Goal: Complete application form

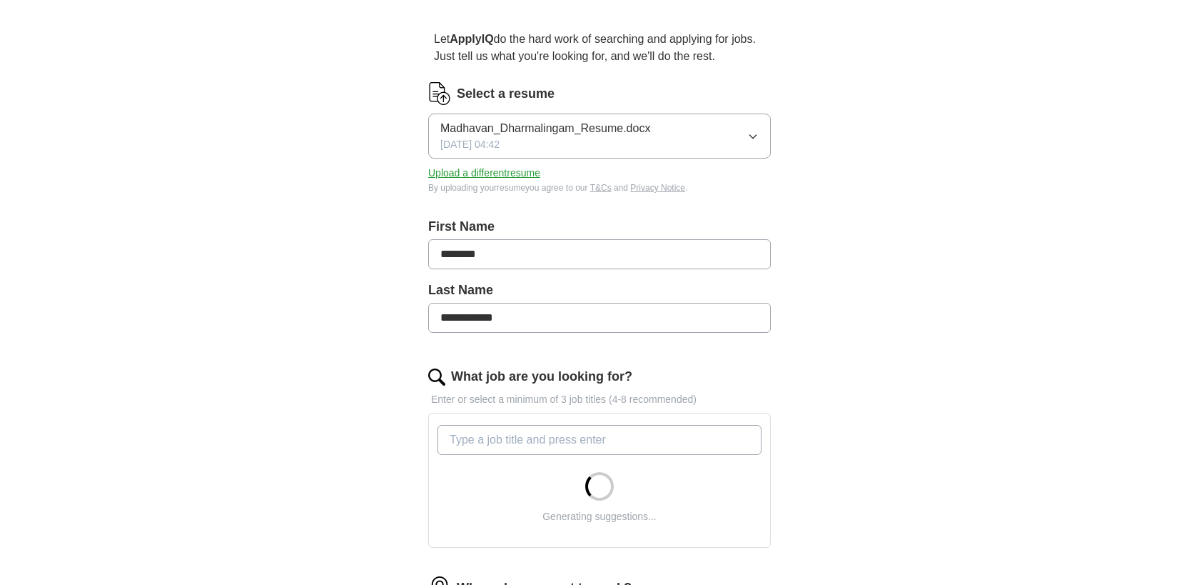
scroll to position [133, 0]
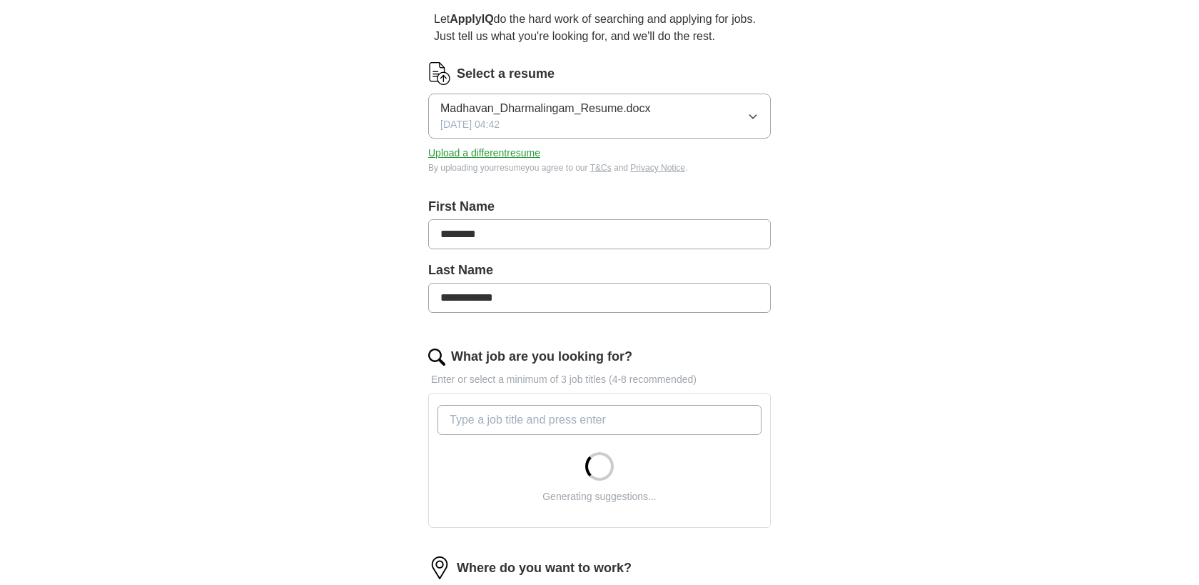
click at [527, 418] on input "What job are you looking for?" at bounding box center [600, 420] width 324 height 30
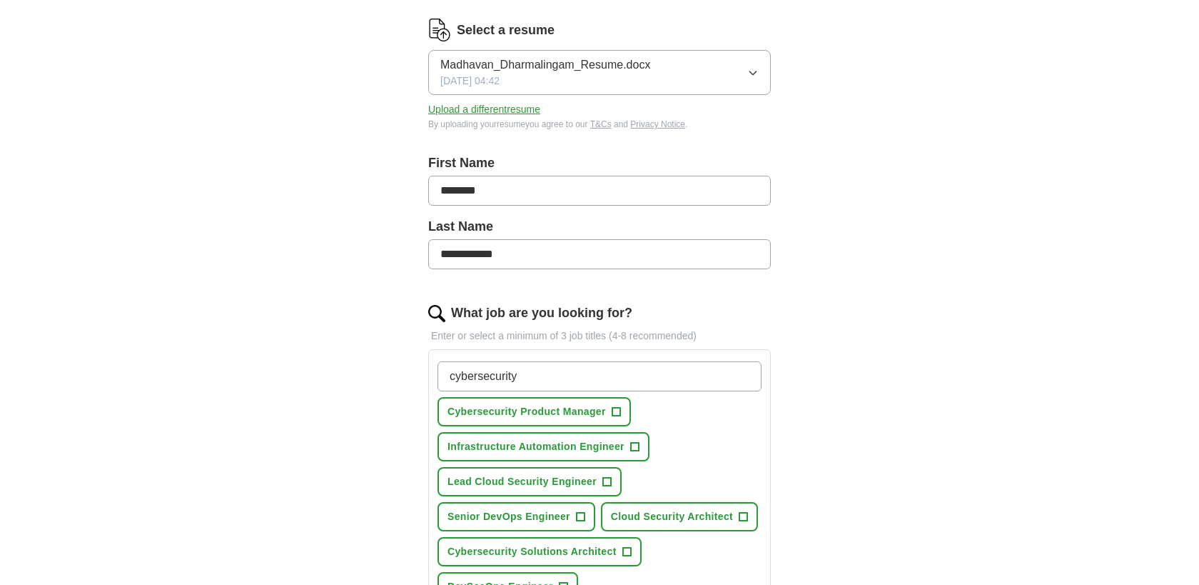
scroll to position [184, 0]
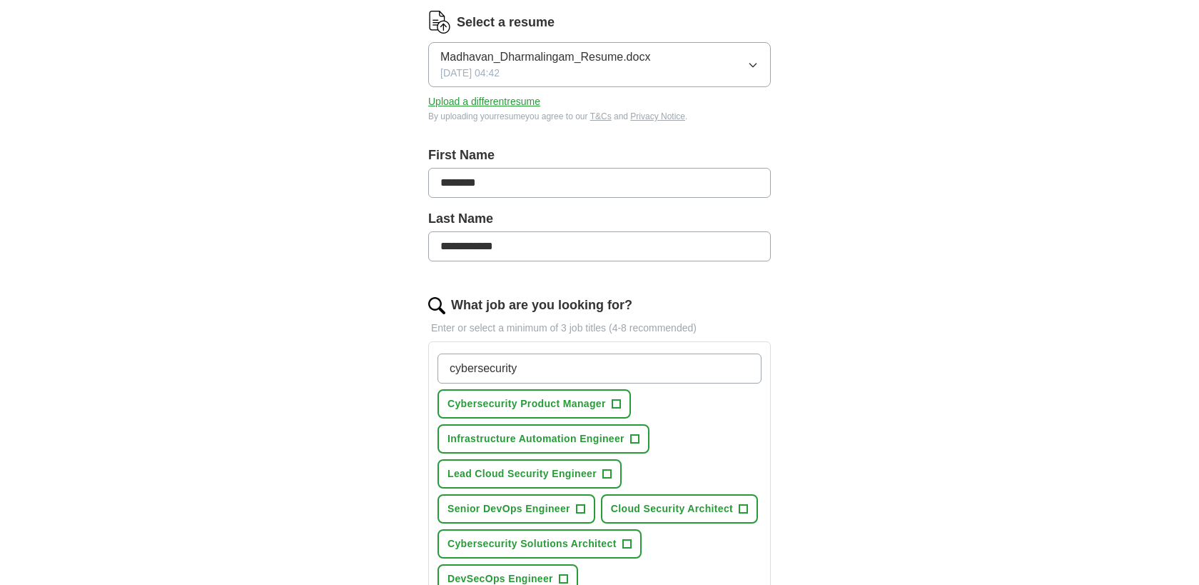
type input "cybersecurity"
click at [553, 470] on span "Lead Cloud Security Engineer" at bounding box center [522, 473] width 149 height 15
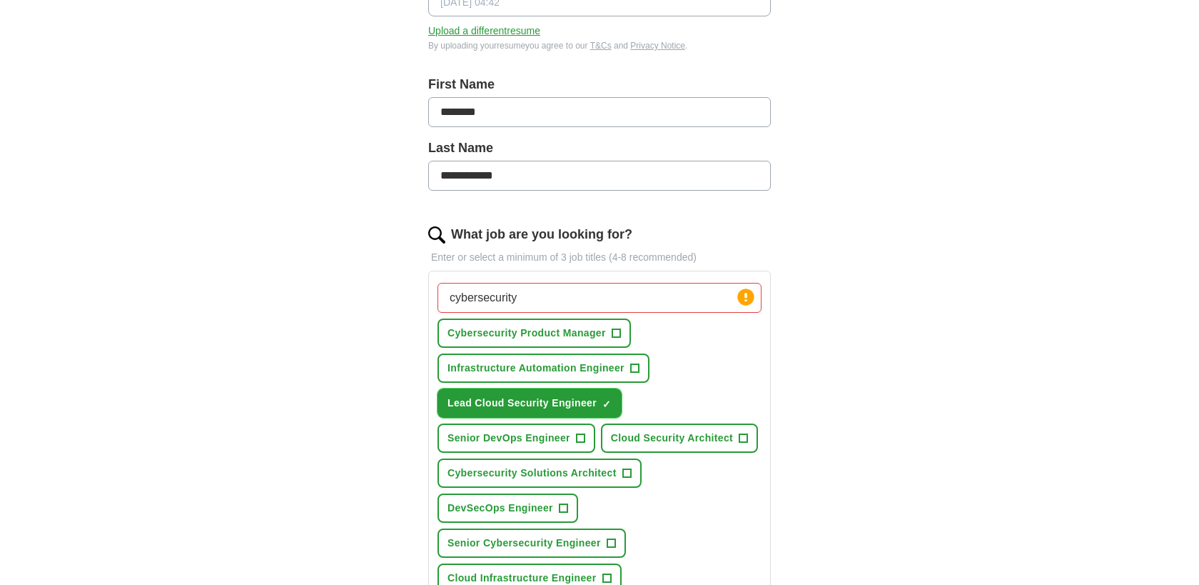
scroll to position [270, 0]
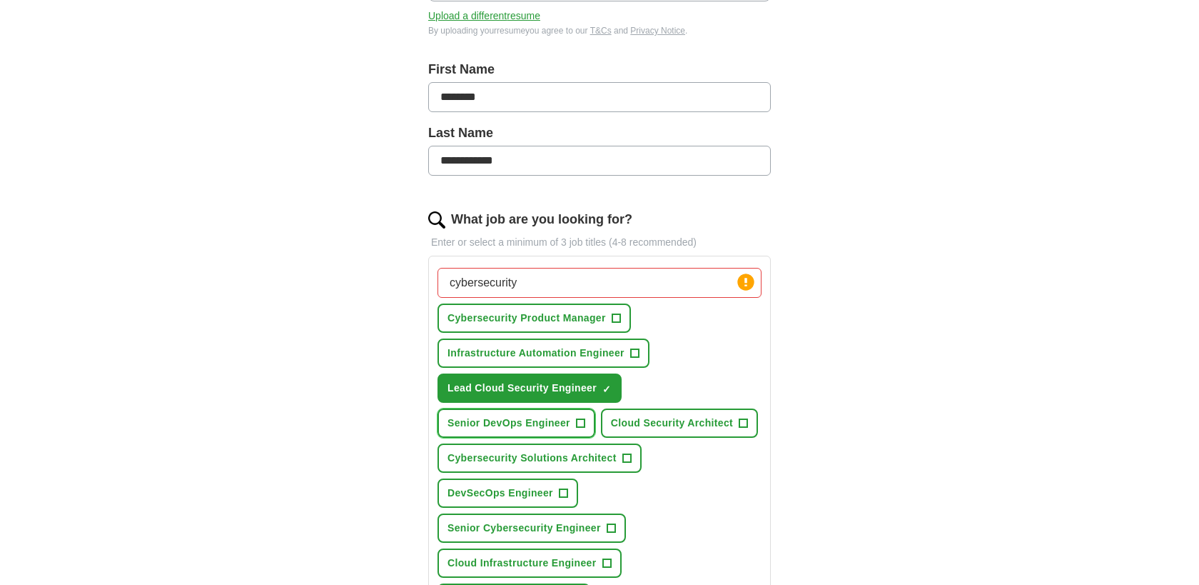
click at [540, 427] on span "Senior DevOps Engineer" at bounding box center [509, 423] width 123 height 15
click at [672, 423] on span "Cloud Security Architect" at bounding box center [672, 423] width 122 height 15
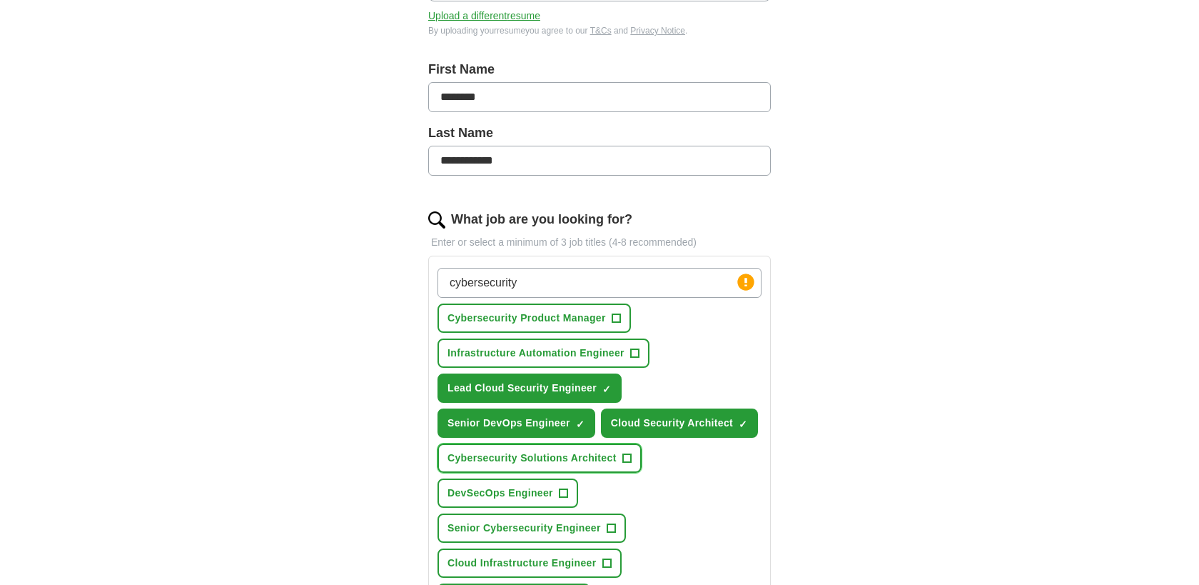
click at [543, 462] on span "Cybersecurity Solutions Architect" at bounding box center [532, 457] width 169 height 15
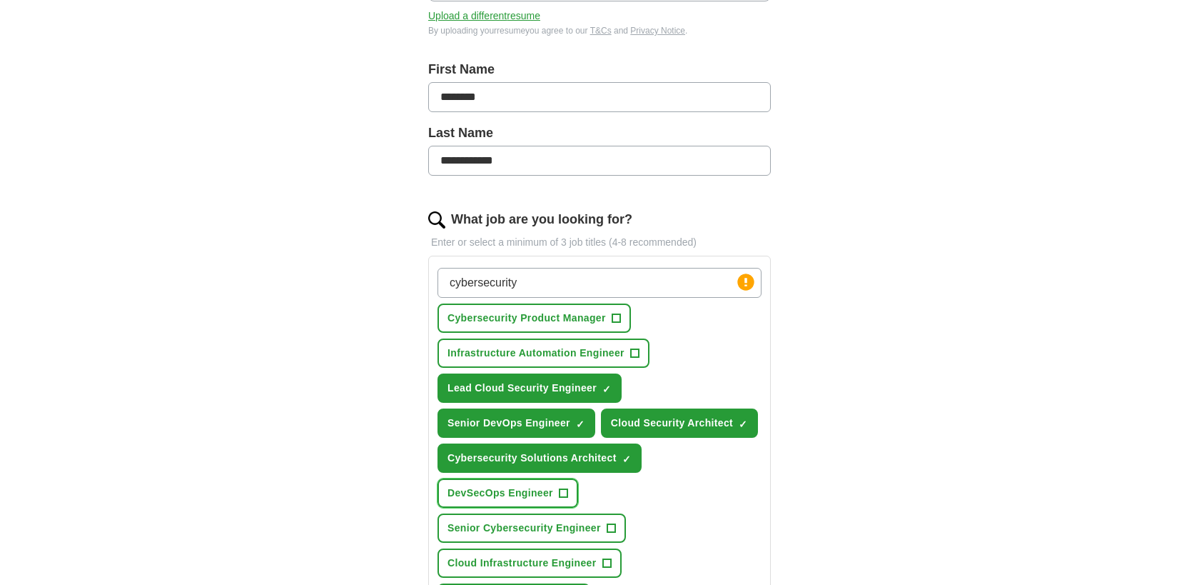
click at [522, 499] on span "DevSecOps Engineer" at bounding box center [501, 492] width 106 height 15
click at [528, 521] on span "Senior Cybersecurity Engineer" at bounding box center [524, 527] width 153 height 15
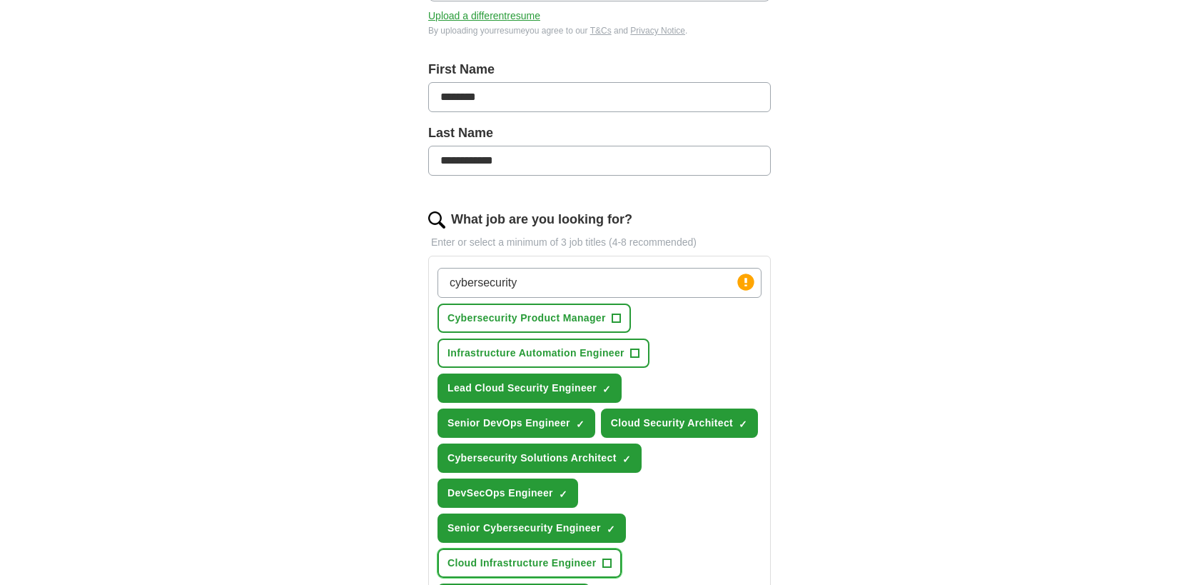
click at [533, 568] on span "Cloud Infrastructure Engineer" at bounding box center [522, 562] width 149 height 15
click at [565, 349] on span "Infrastructure Automation Engineer" at bounding box center [536, 353] width 177 height 15
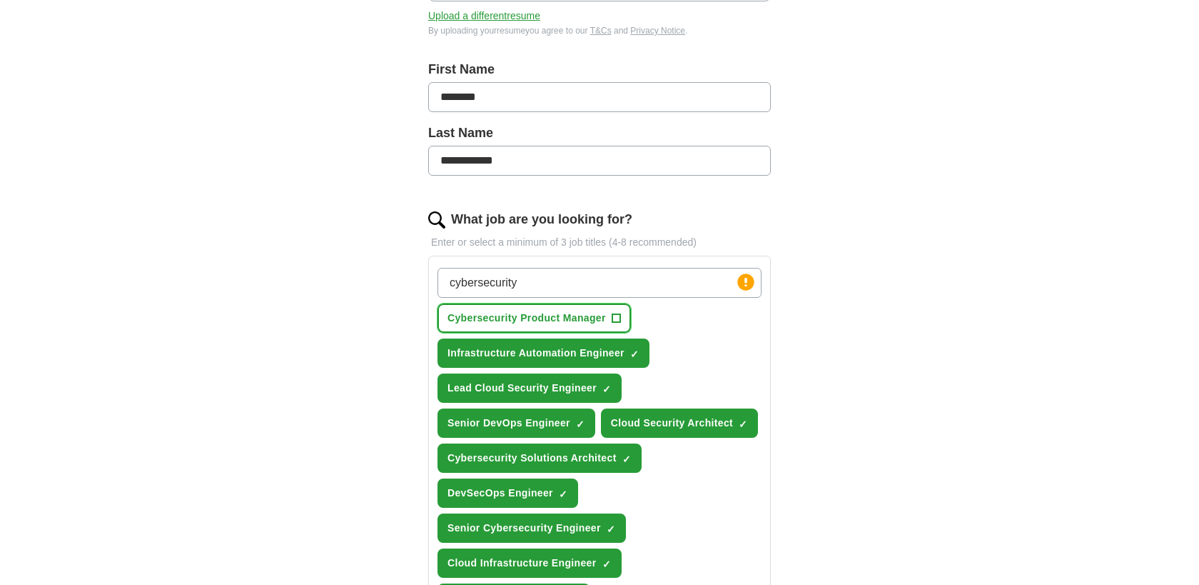
click at [560, 324] on span "Cybersecurity Product Manager" at bounding box center [527, 318] width 158 height 15
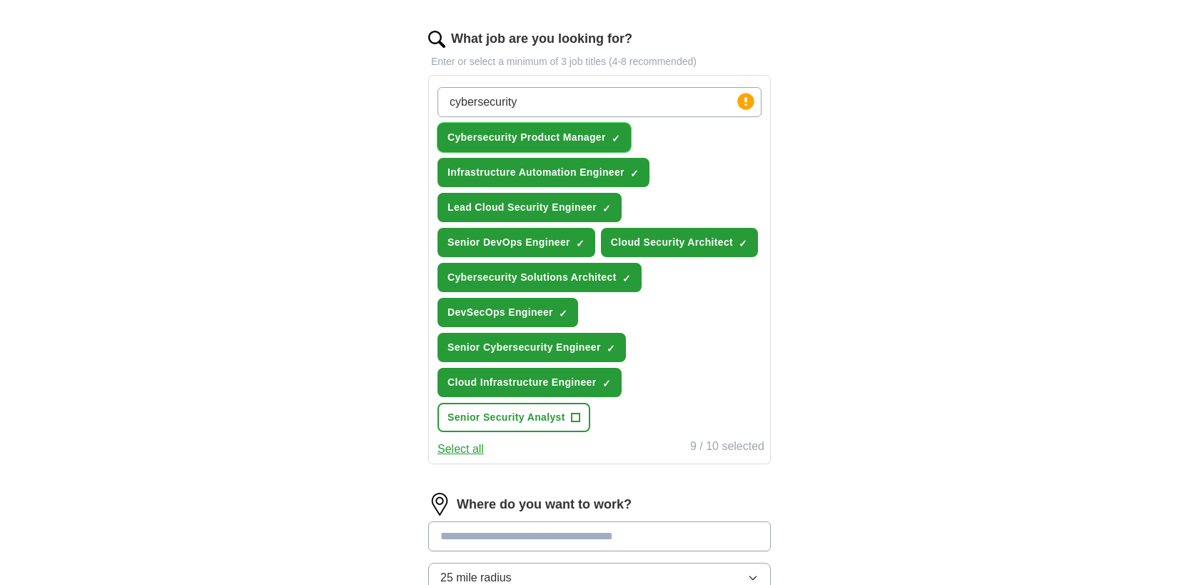
scroll to position [502, 0]
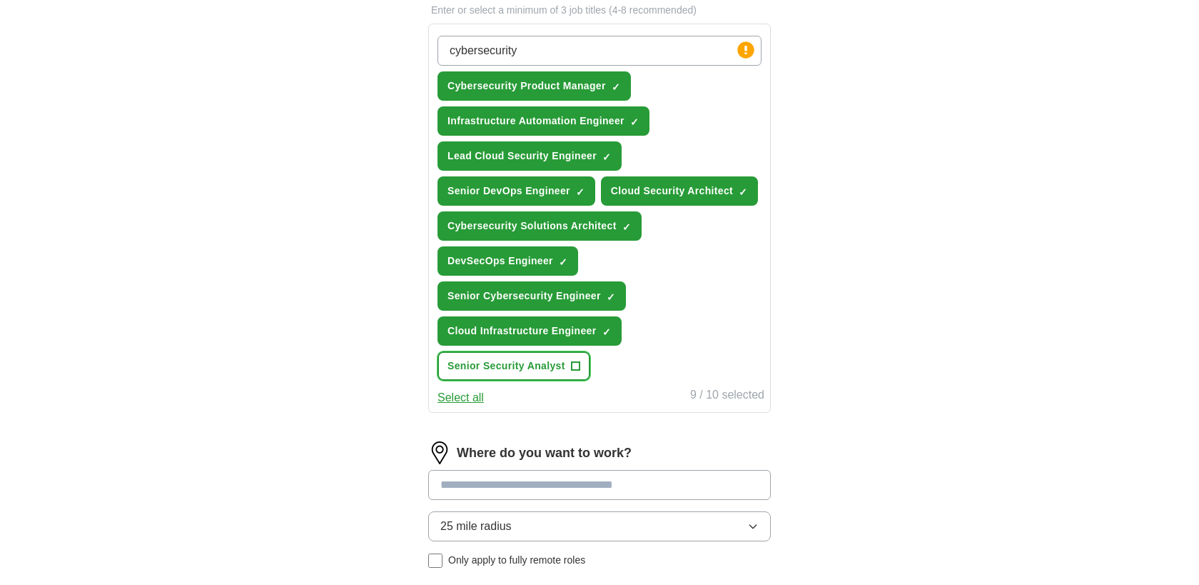
click at [539, 375] on button "Senior Security Analyst +" at bounding box center [514, 365] width 153 height 29
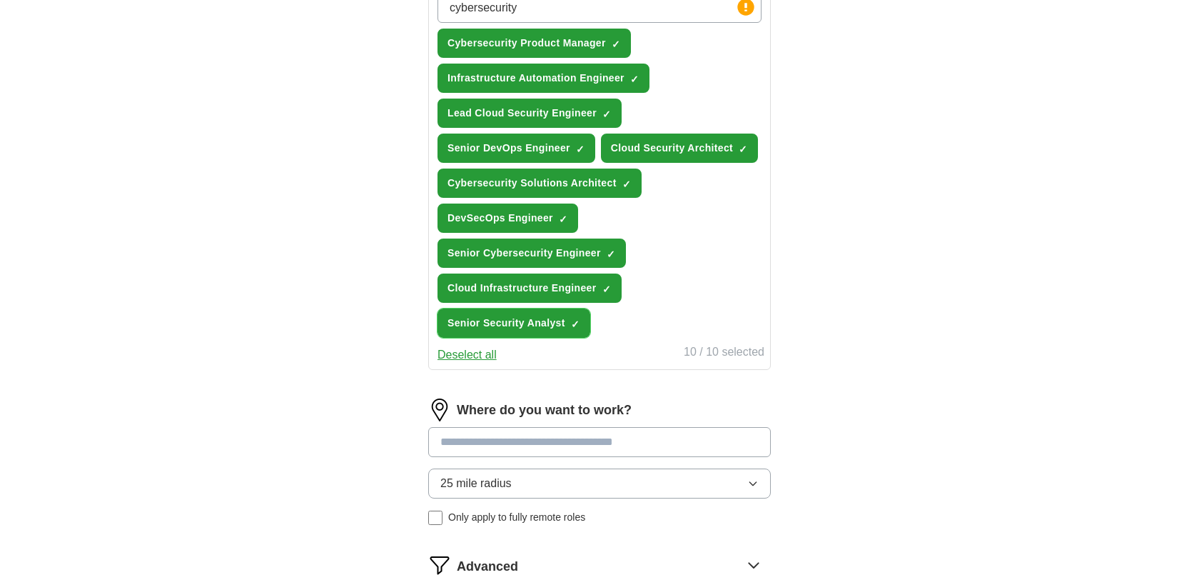
scroll to position [591, 0]
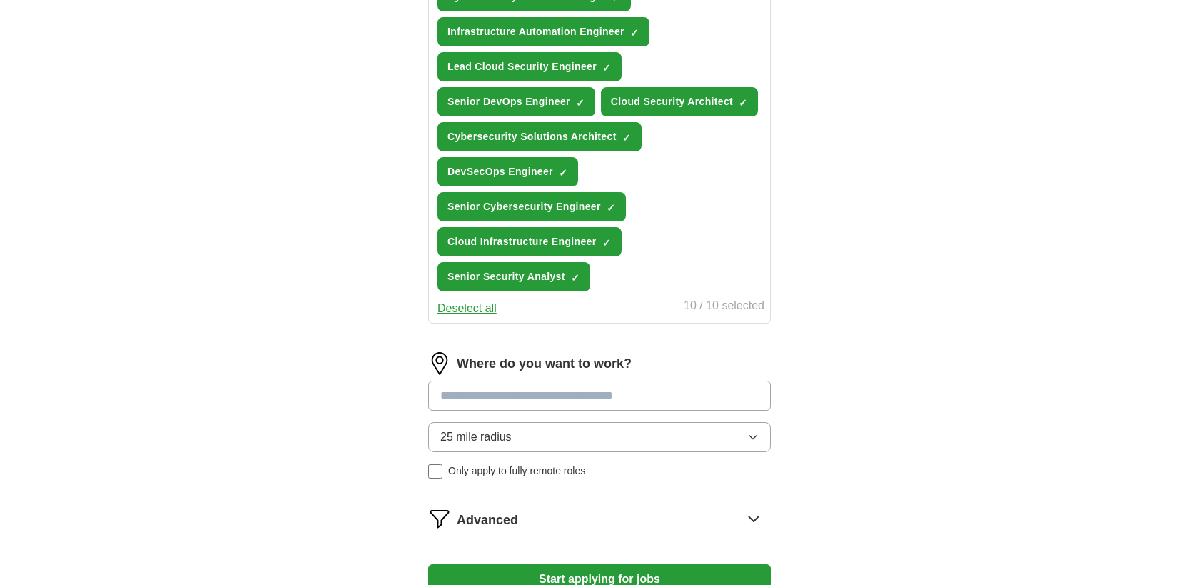
click at [585, 401] on input at bounding box center [599, 396] width 343 height 30
type input "*"
type input "******"
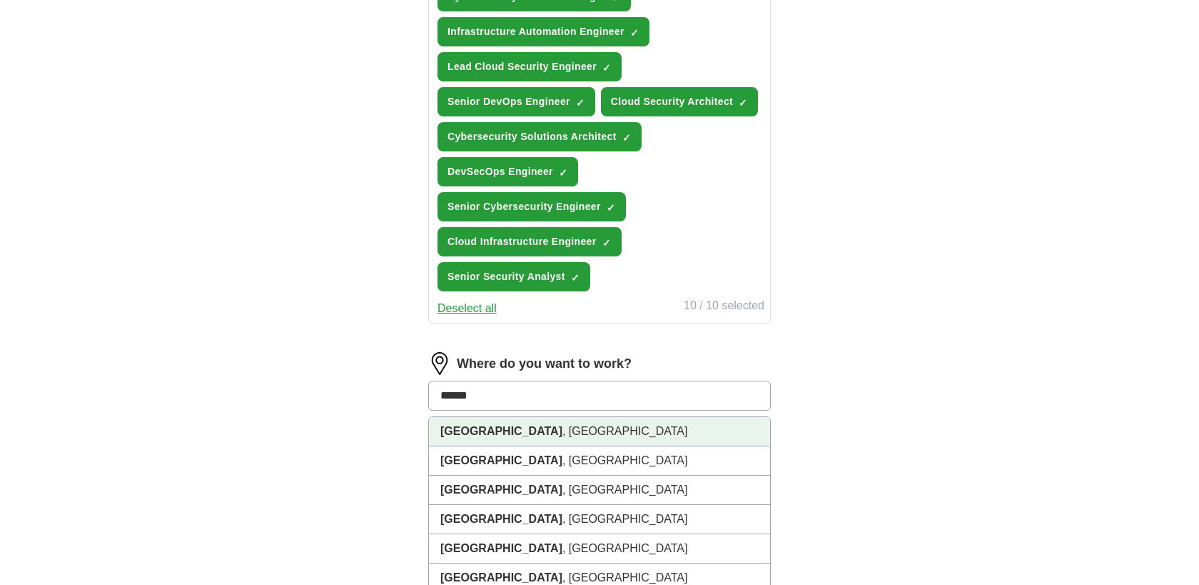
click at [585, 433] on li "[GEOGRAPHIC_DATA] , [GEOGRAPHIC_DATA]" at bounding box center [599, 431] width 341 height 29
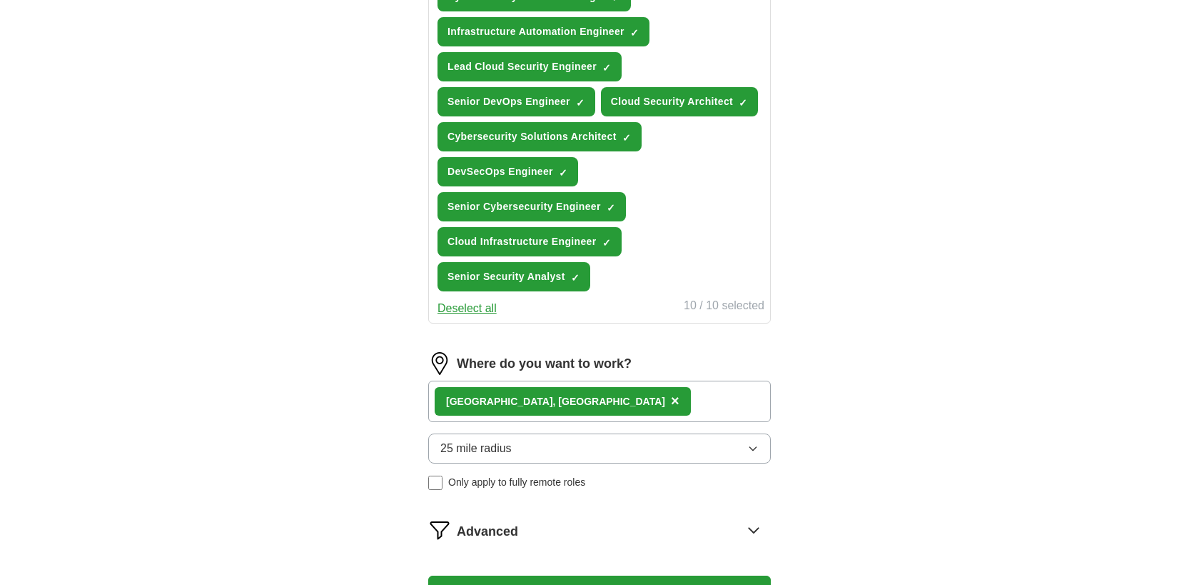
click at [574, 407] on div "[GEOGRAPHIC_DATA] , [GEOGRAPHIC_DATA] ×" at bounding box center [599, 401] width 343 height 41
click at [548, 402] on div "[GEOGRAPHIC_DATA] , [GEOGRAPHIC_DATA] ×" at bounding box center [599, 401] width 343 height 41
click at [533, 393] on div "[GEOGRAPHIC_DATA] , [GEOGRAPHIC_DATA] ×" at bounding box center [599, 401] width 343 height 41
click at [538, 407] on div "[GEOGRAPHIC_DATA] , [GEOGRAPHIC_DATA] ×" at bounding box center [599, 401] width 343 height 41
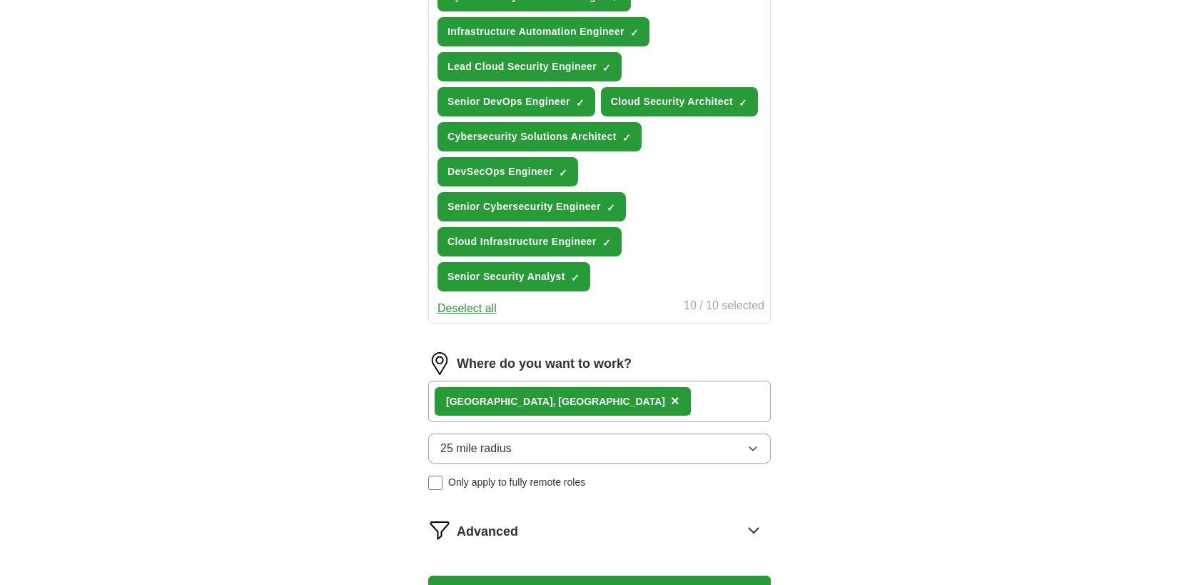
click at [533, 404] on div "[GEOGRAPHIC_DATA] , [GEOGRAPHIC_DATA] ×" at bounding box center [599, 401] width 343 height 41
click at [533, 453] on button "25 mile radius" at bounding box center [599, 448] width 343 height 30
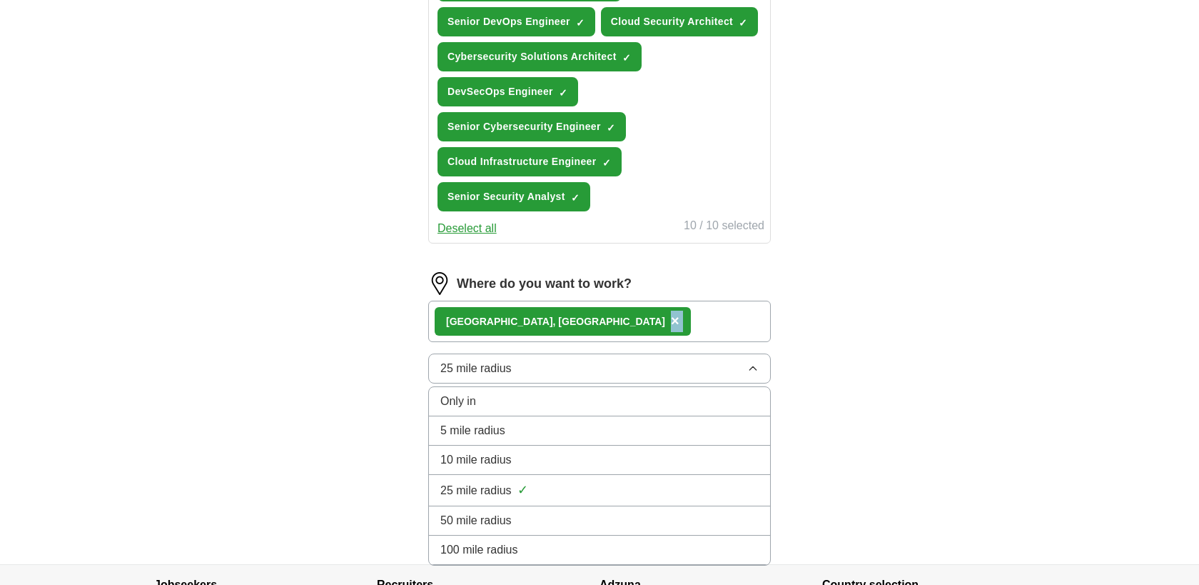
scroll to position [675, 0]
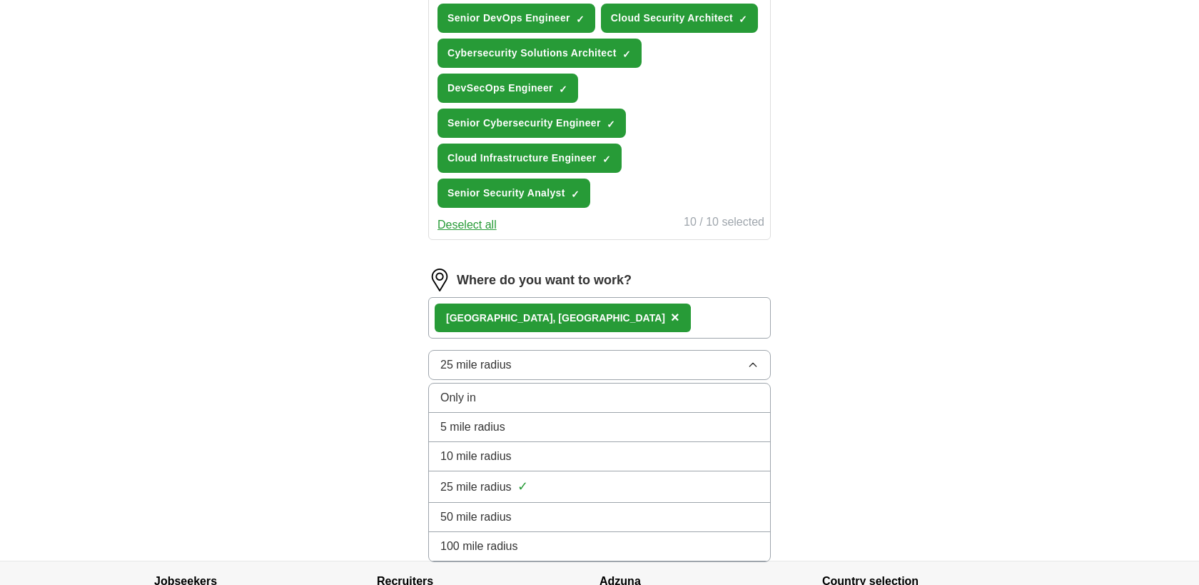
click at [528, 535] on li "100 mile radius" at bounding box center [599, 546] width 341 height 29
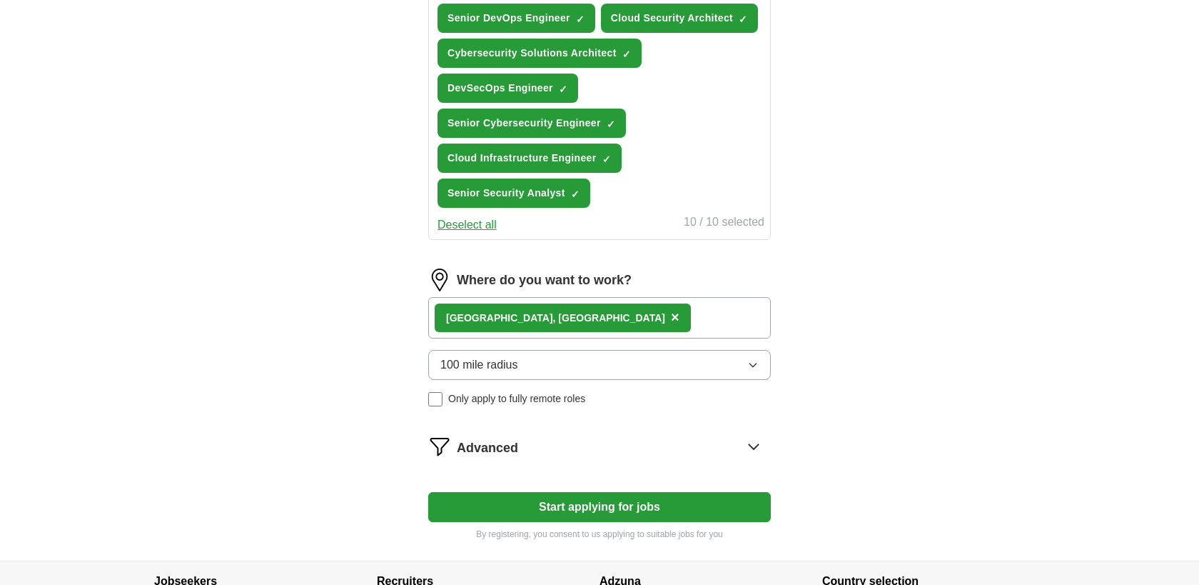
click at [571, 510] on button "Start applying for jobs" at bounding box center [599, 507] width 343 height 30
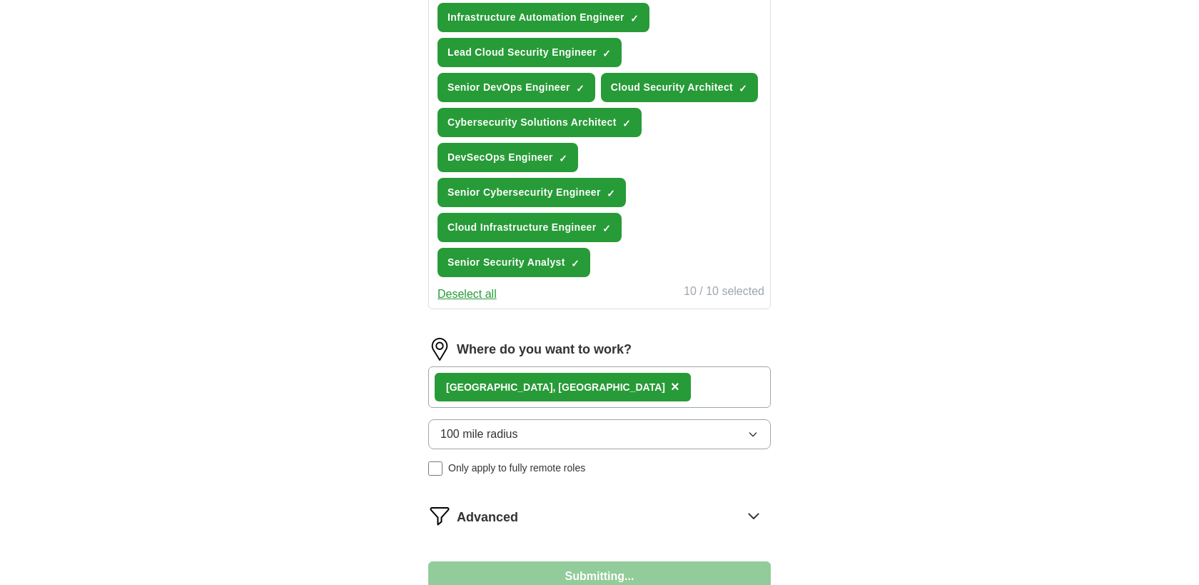
select select "**"
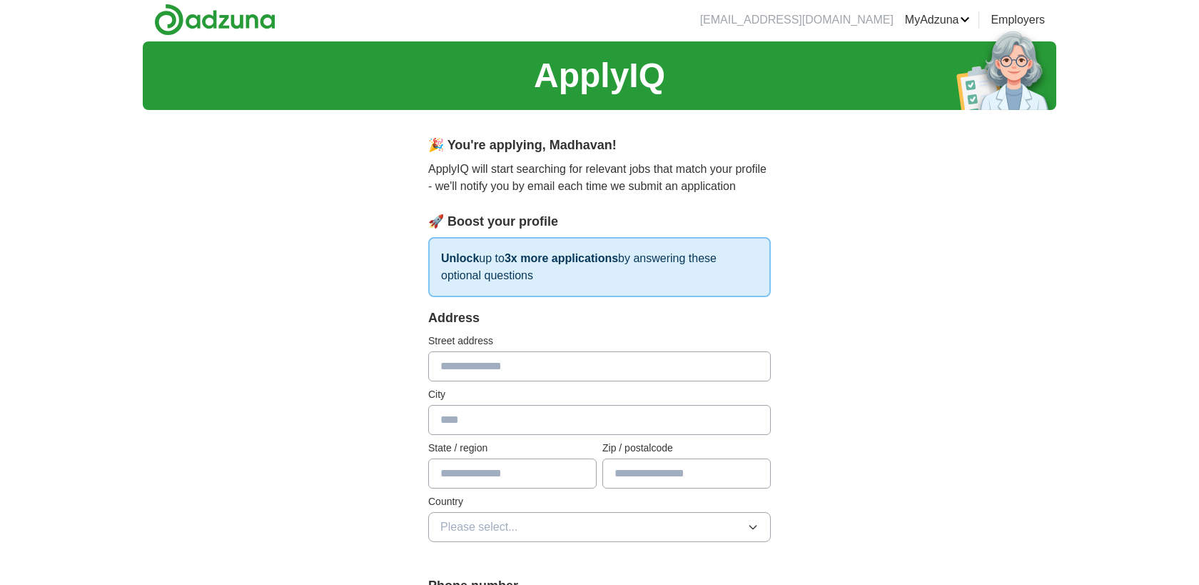
scroll to position [0, 0]
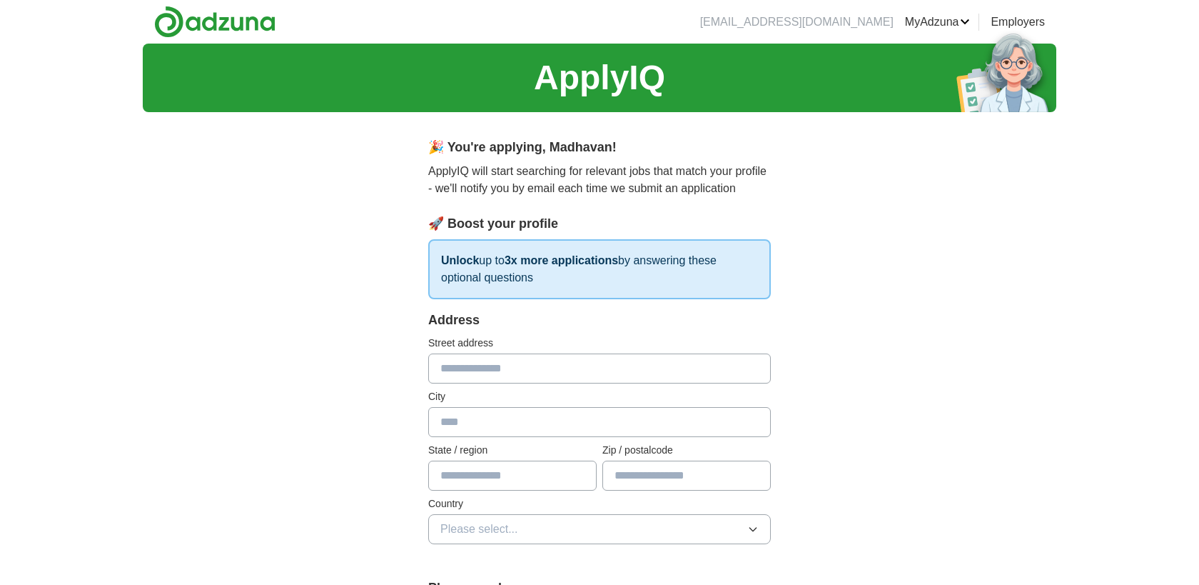
click at [516, 369] on input "text" at bounding box center [599, 368] width 343 height 30
type input "**********"
type input "******"
type input "**"
type input "*****"
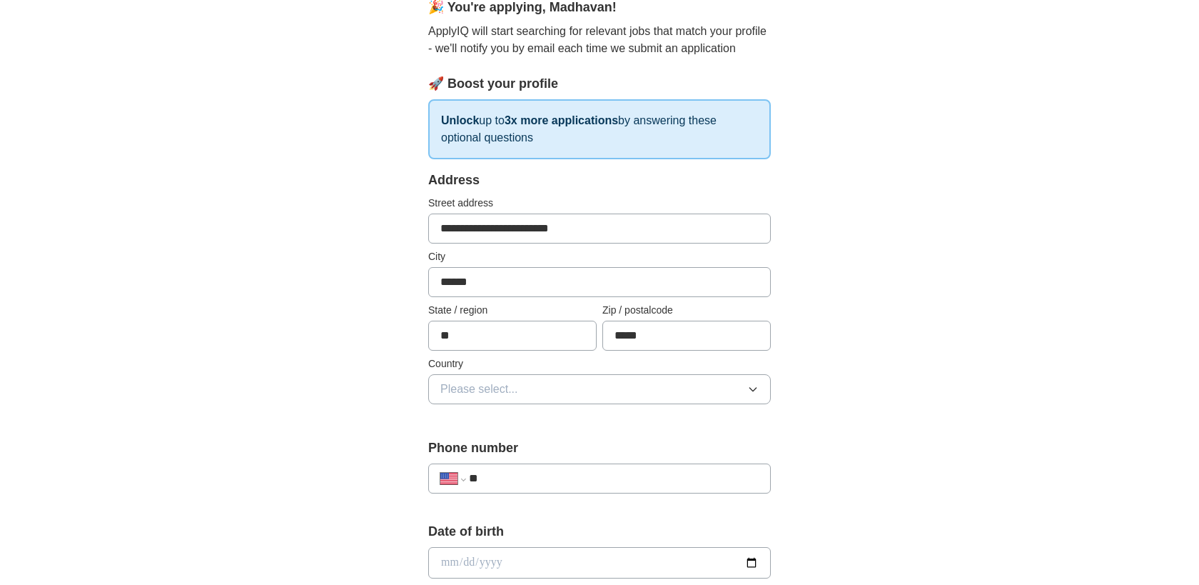
scroll to position [201, 0]
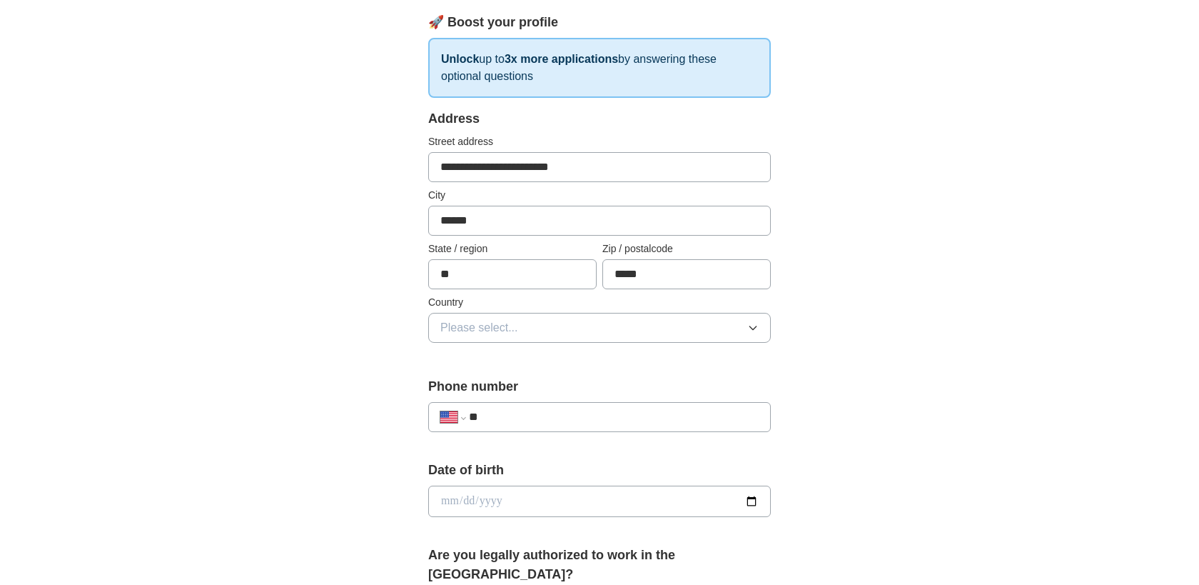
click at [530, 326] on button "Please select..." at bounding box center [599, 328] width 343 height 30
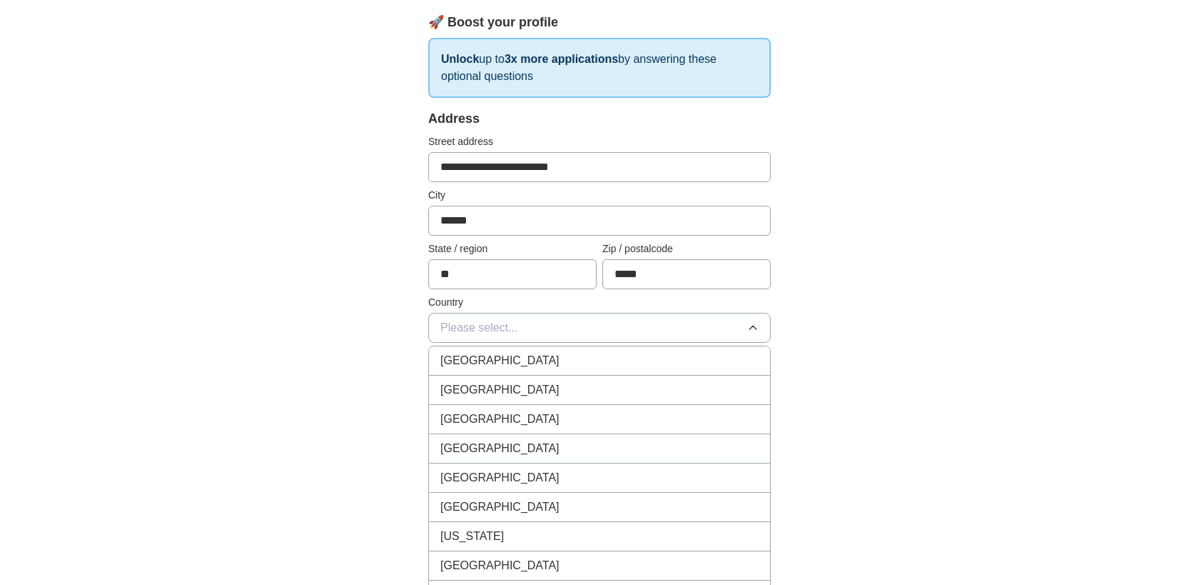
click at [524, 378] on li "[GEOGRAPHIC_DATA]" at bounding box center [599, 390] width 341 height 29
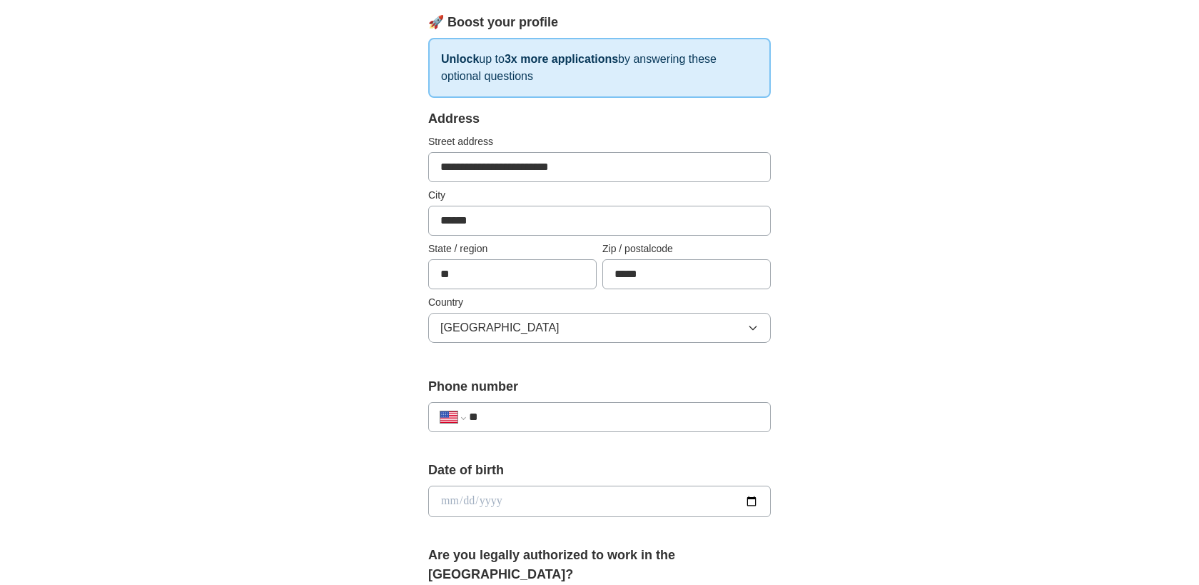
click at [521, 426] on input "**" at bounding box center [614, 416] width 290 height 17
type input "**********"
click at [543, 505] on input "date" at bounding box center [599, 500] width 343 height 31
type input "**********"
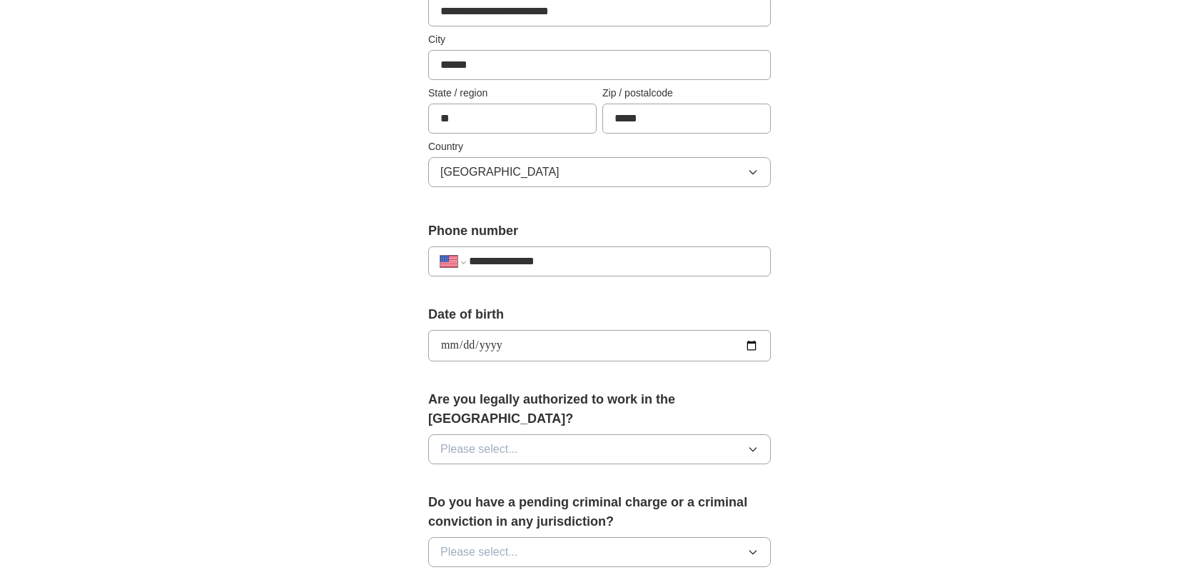
scroll to position [422, 0]
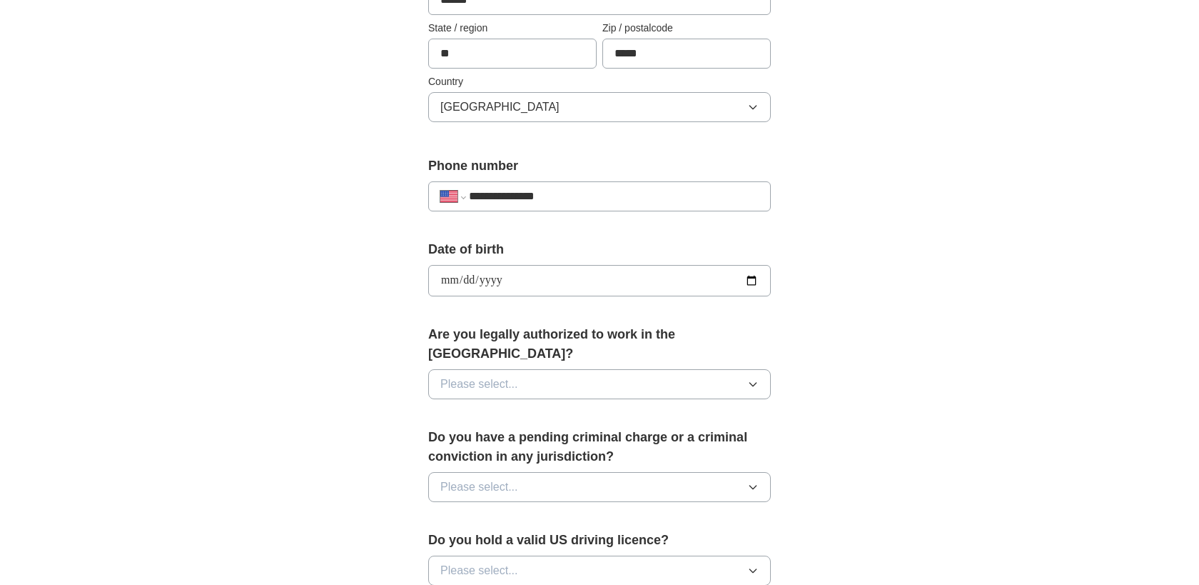
click at [535, 369] on button "Please select..." at bounding box center [599, 384] width 343 height 30
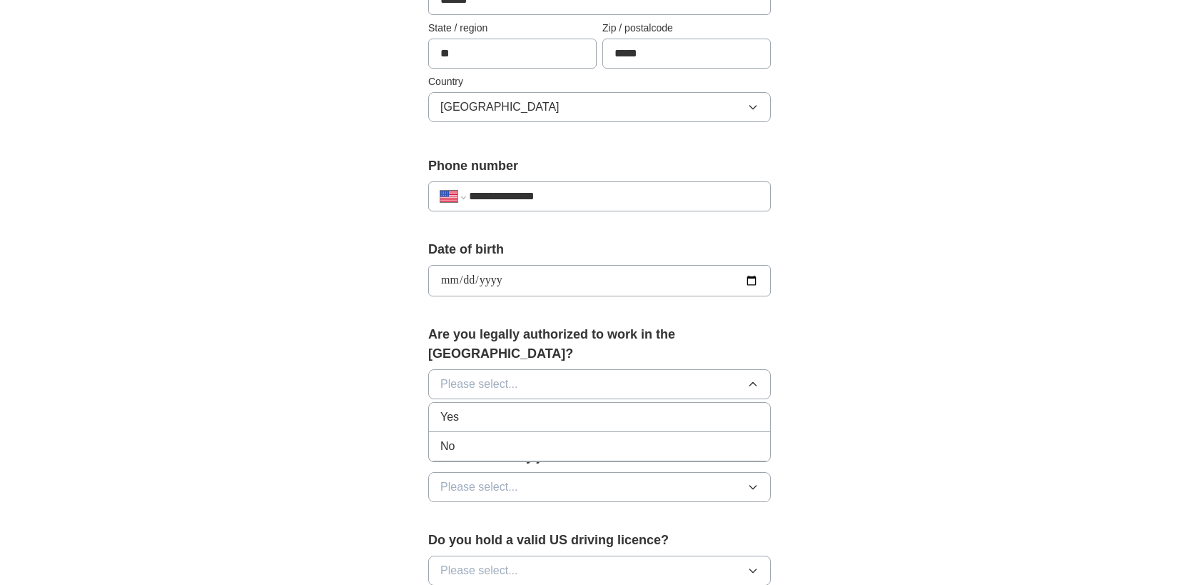
click at [531, 408] on div "Yes" at bounding box center [599, 416] width 318 height 17
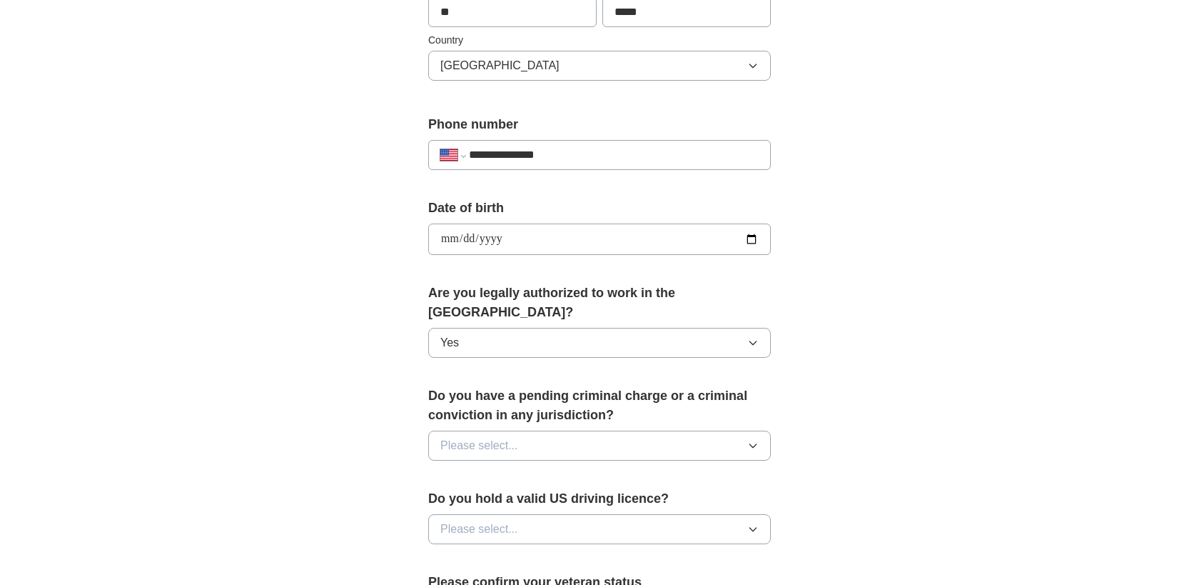
scroll to position [510, 0]
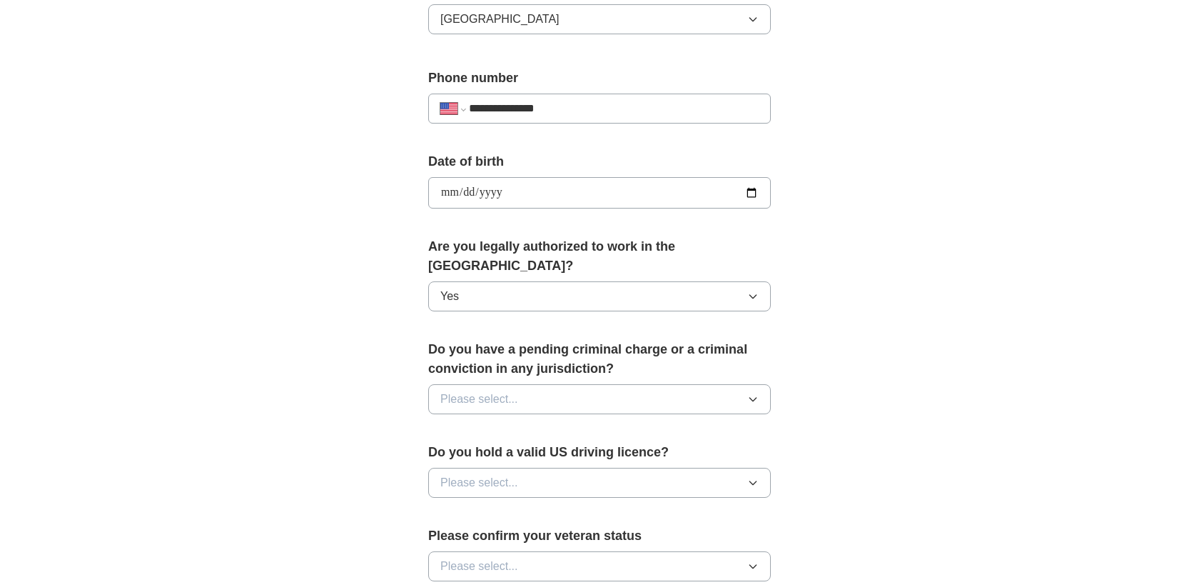
click at [538, 384] on button "Please select..." at bounding box center [599, 399] width 343 height 30
click at [536, 447] on li "No" at bounding box center [599, 461] width 341 height 29
click at [545, 468] on button "Please select..." at bounding box center [599, 483] width 343 height 30
click at [546, 507] on div "Yes" at bounding box center [599, 515] width 318 height 17
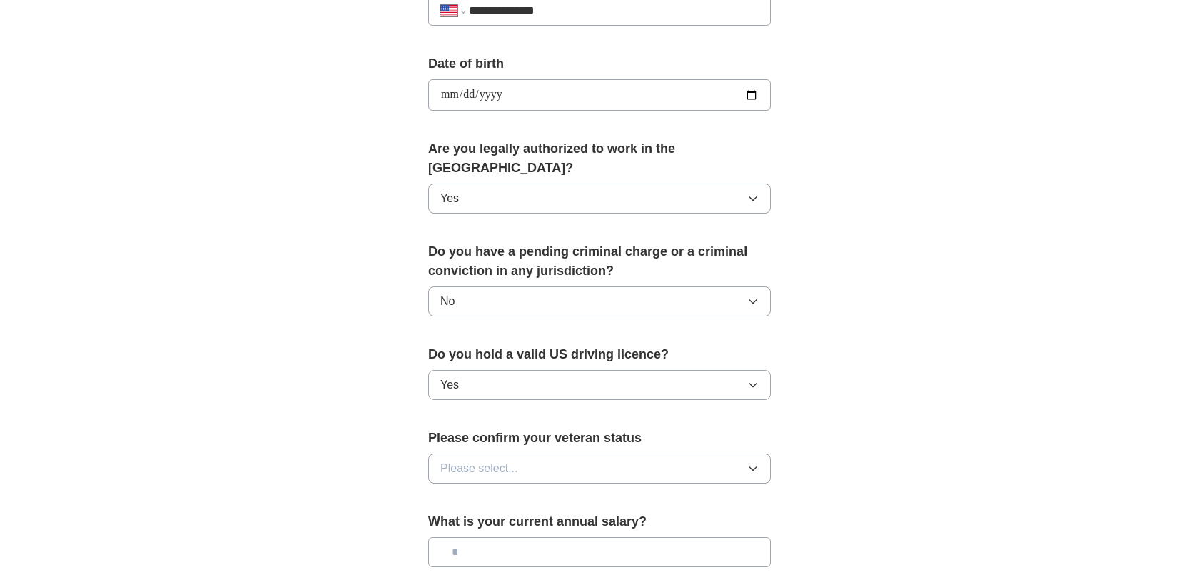
scroll to position [613, 0]
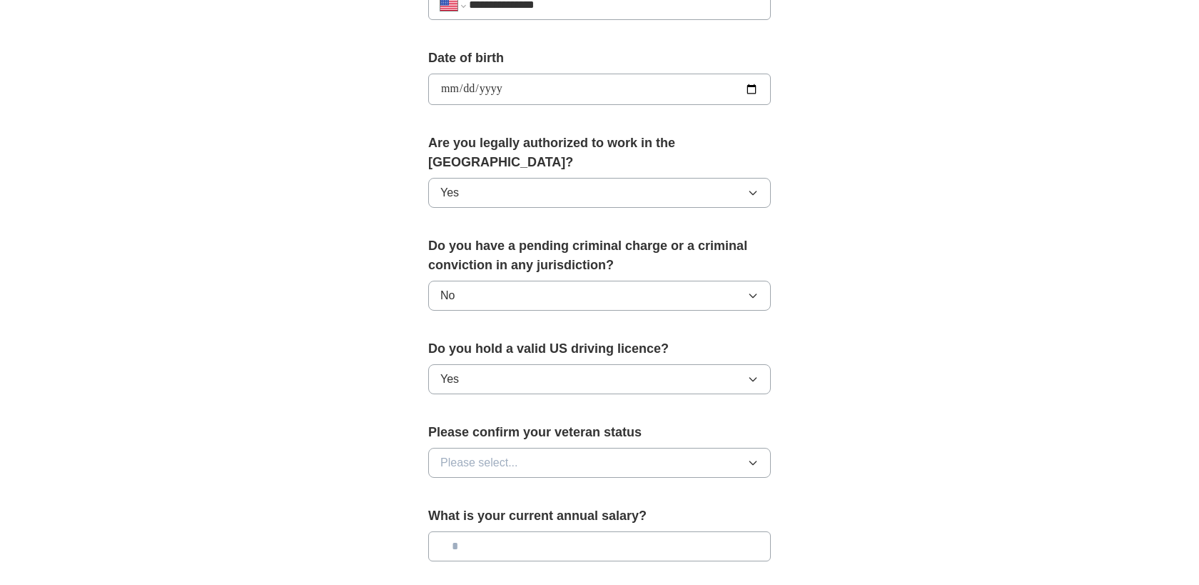
click at [553, 449] on button "Please select..." at bounding box center [599, 463] width 343 height 30
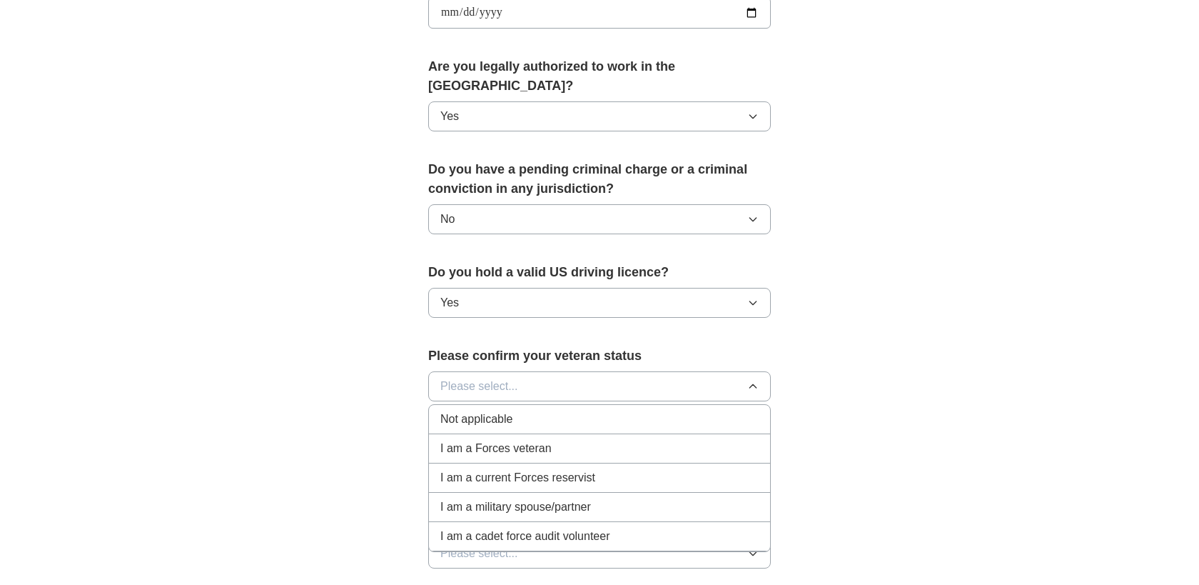
scroll to position [732, 0]
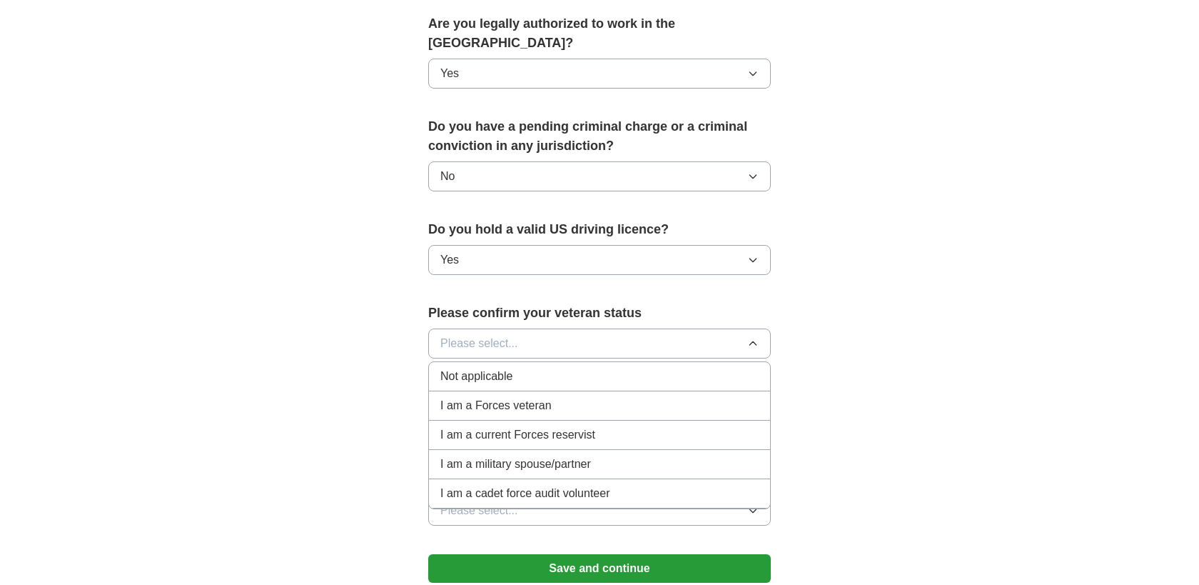
click at [549, 368] on div "Not applicable" at bounding box center [599, 376] width 318 height 17
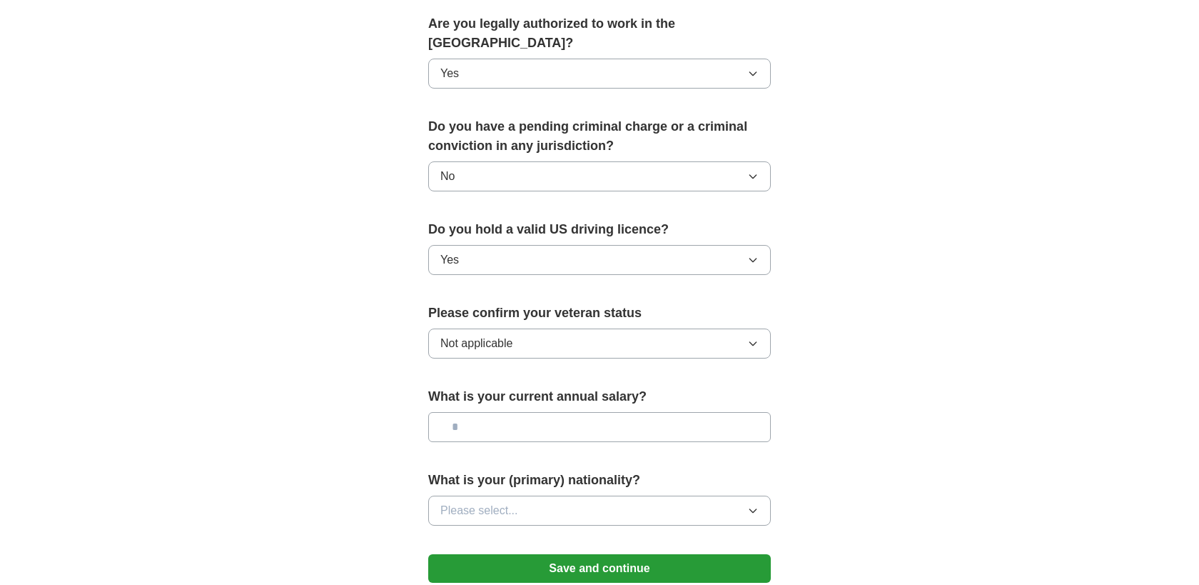
click at [558, 417] on input "text" at bounding box center [599, 427] width 343 height 30
type input "********"
click at [605, 495] on button "Please select..." at bounding box center [599, 510] width 343 height 30
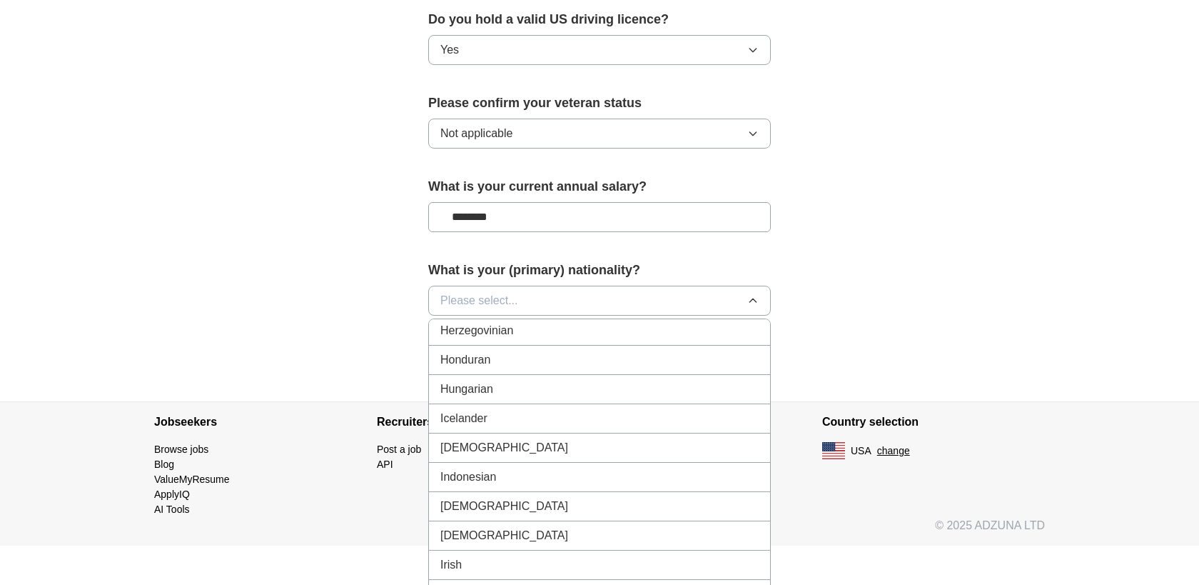
scroll to position [2273, 0]
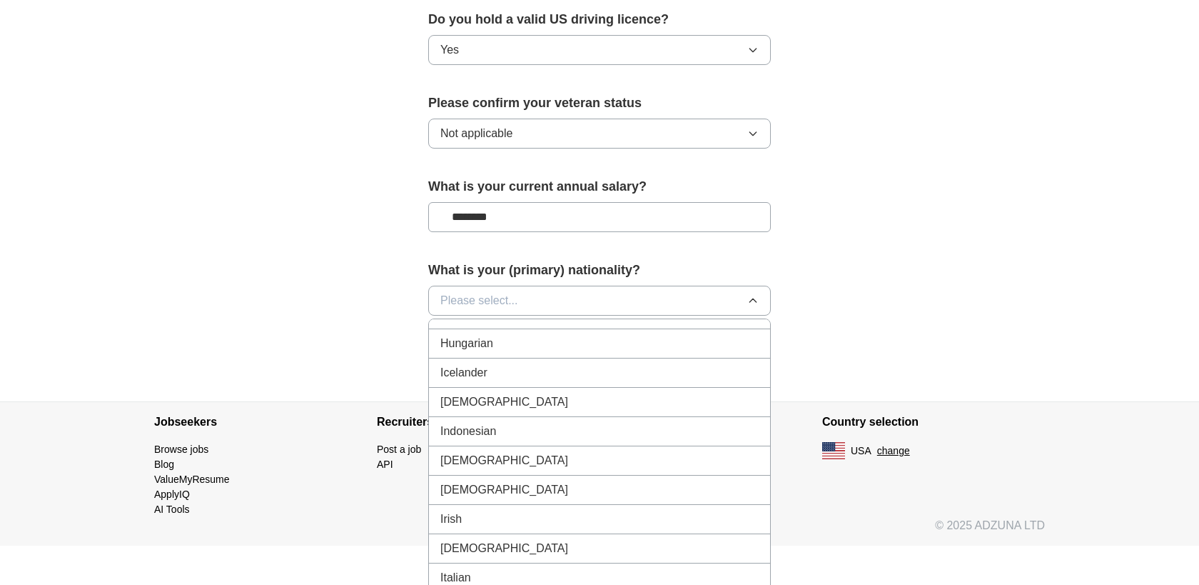
click at [539, 393] on div "[DEMOGRAPHIC_DATA]" at bounding box center [599, 401] width 318 height 17
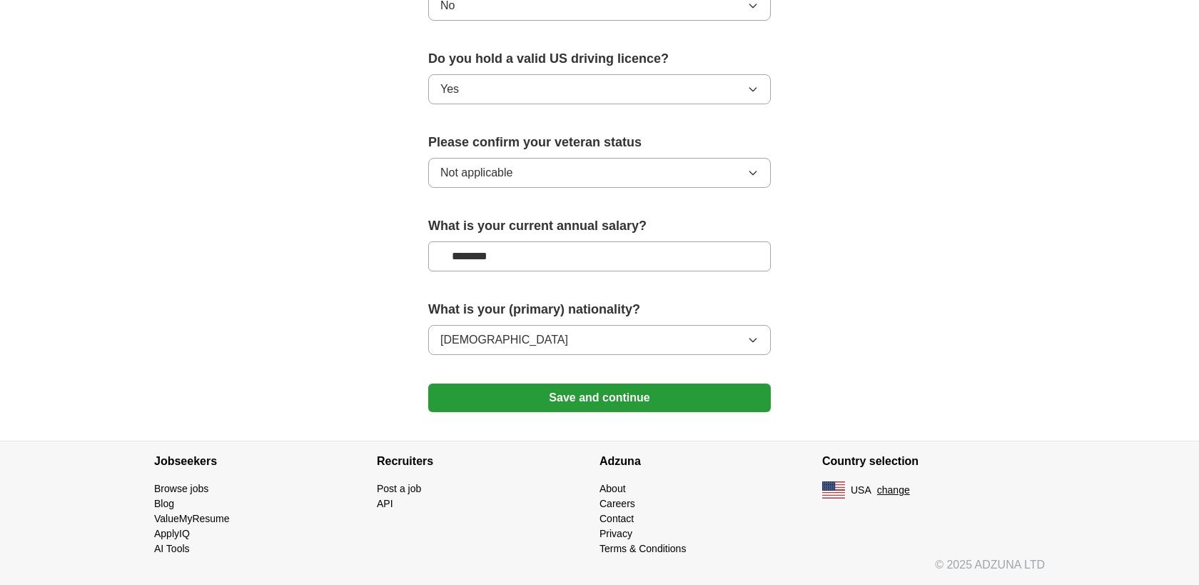
scroll to position [884, 0]
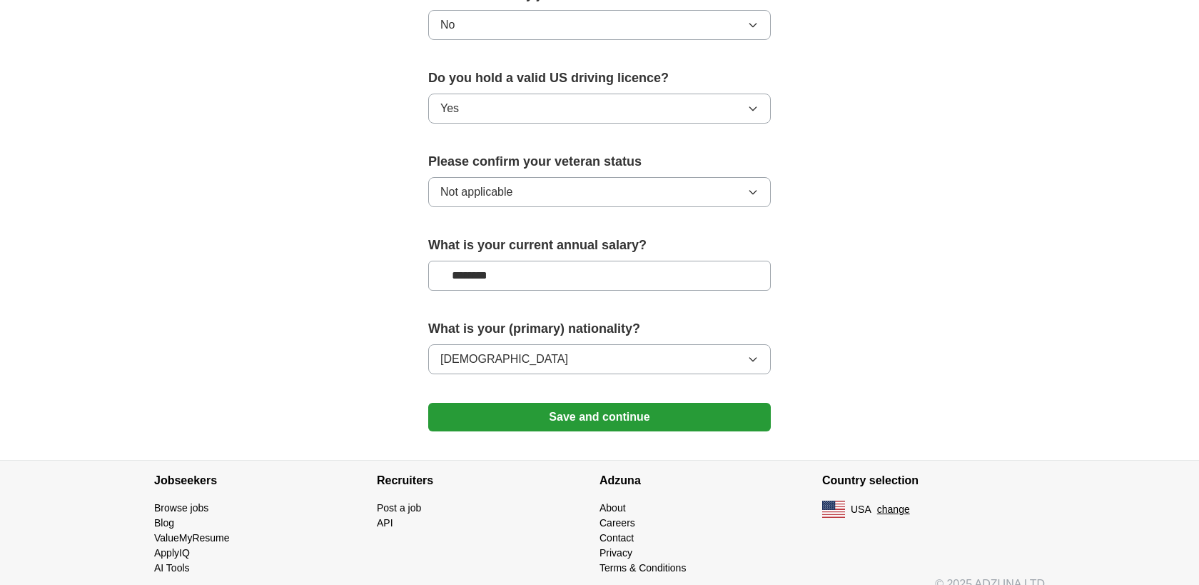
click at [583, 403] on button "Save and continue" at bounding box center [599, 417] width 343 height 29
